Goal: Navigation & Orientation: Find specific page/section

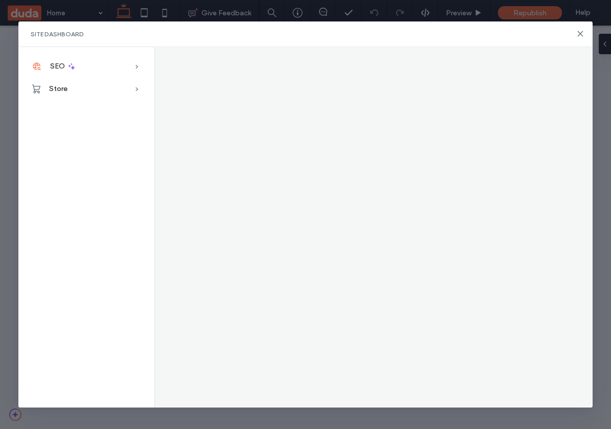
click at [296, 127] on div at bounding box center [373, 227] width 438 height 360
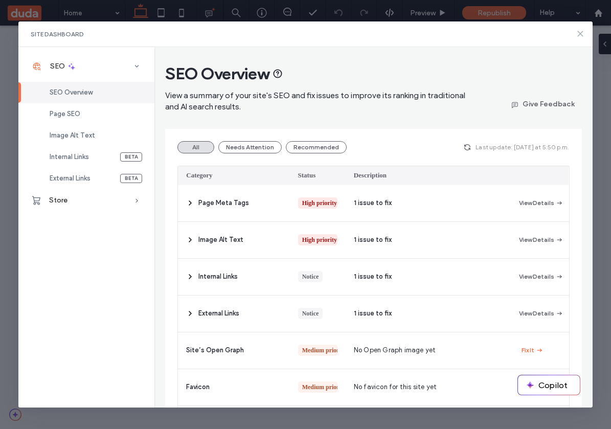
click at [583, 38] on icon at bounding box center [580, 34] width 8 height 8
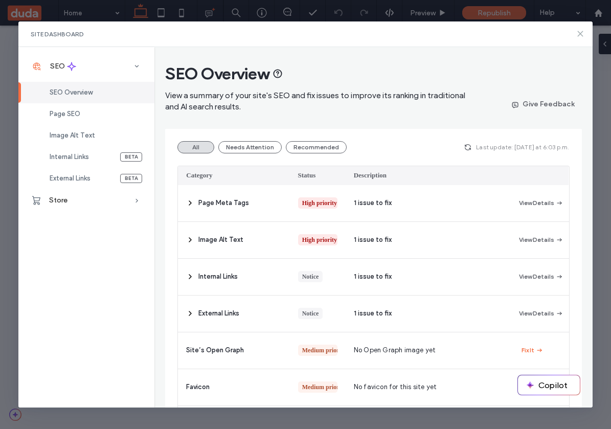
click at [582, 32] on use at bounding box center [580, 34] width 5 height 5
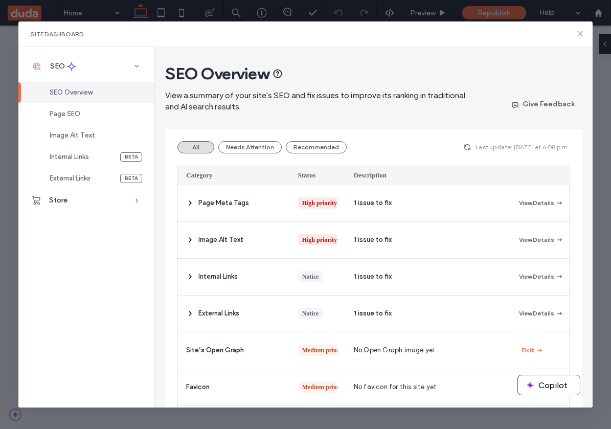
click at [578, 35] on use at bounding box center [580, 34] width 5 height 5
